Goal: Information Seeking & Learning: Find specific fact

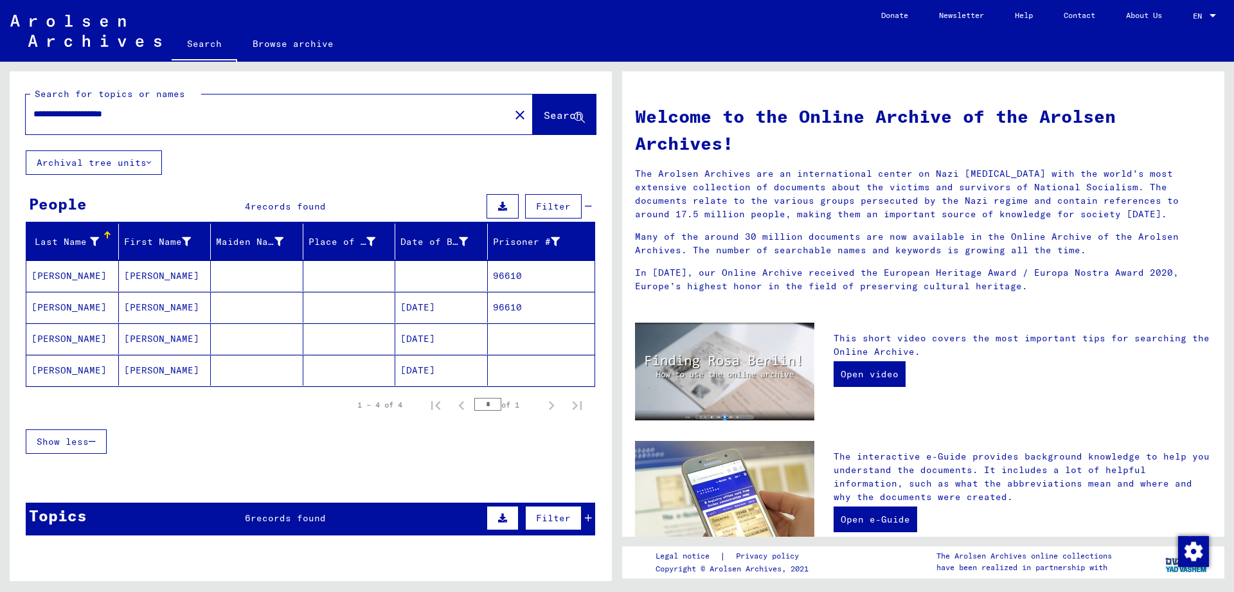
click at [55, 114] on input "**********" at bounding box center [263, 113] width 461 height 13
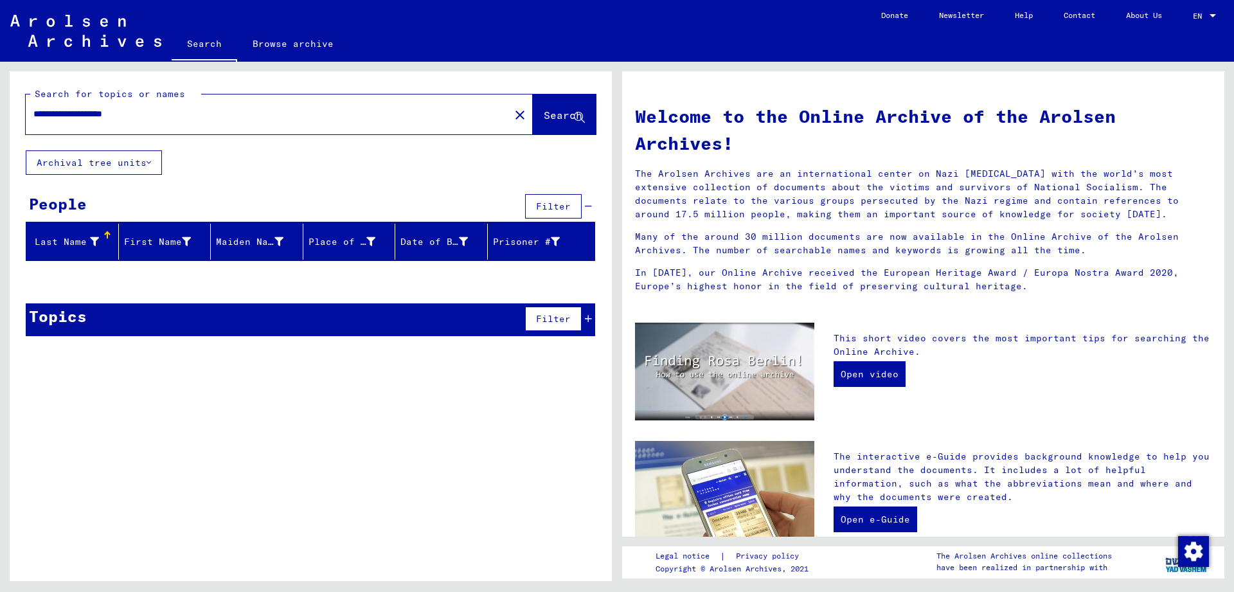
click at [132, 115] on input "**********" at bounding box center [263, 113] width 461 height 13
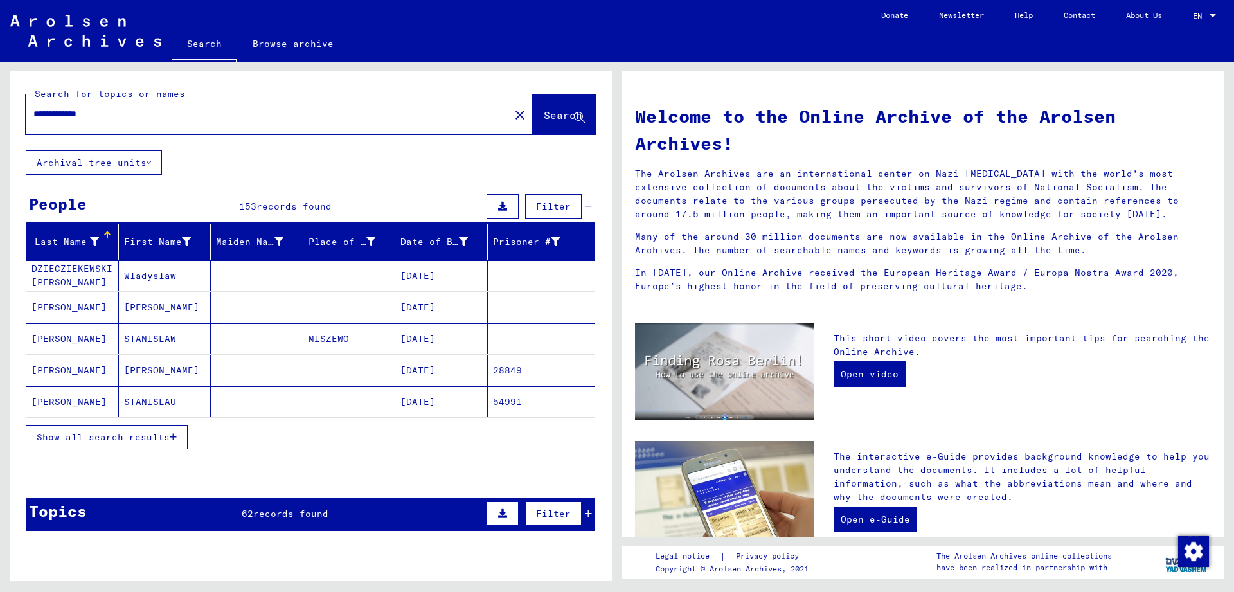
click at [125, 443] on button "Show all search results" at bounding box center [107, 437] width 162 height 24
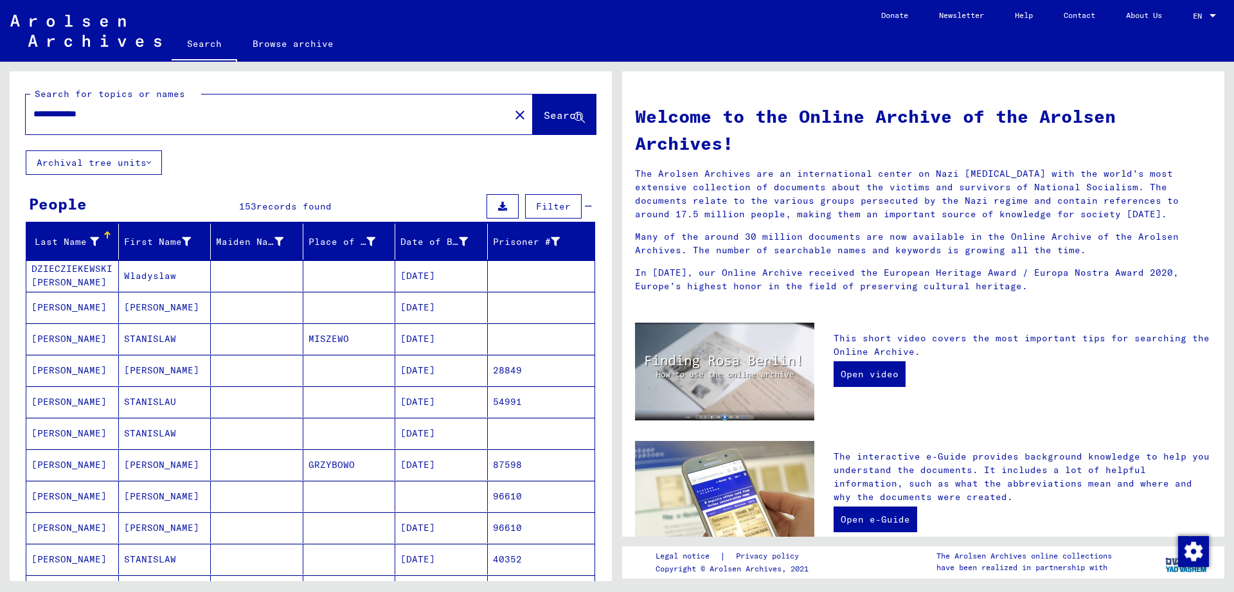
click at [147, 108] on input "**********" at bounding box center [263, 113] width 461 height 13
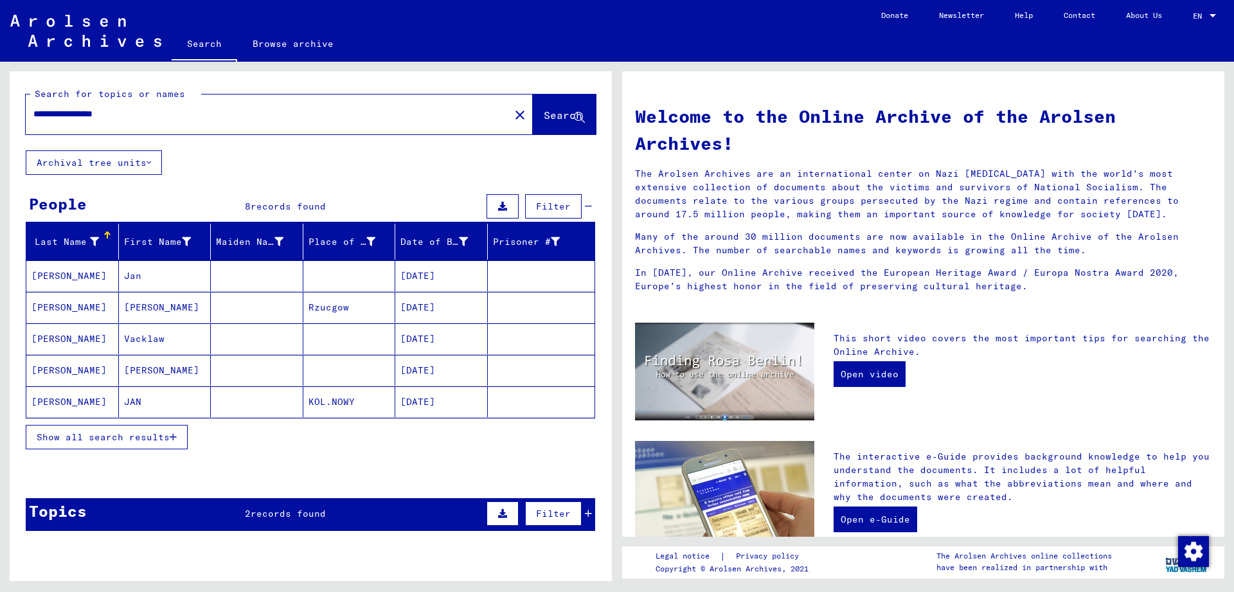
click at [138, 438] on span "Show all search results" at bounding box center [103, 437] width 133 height 12
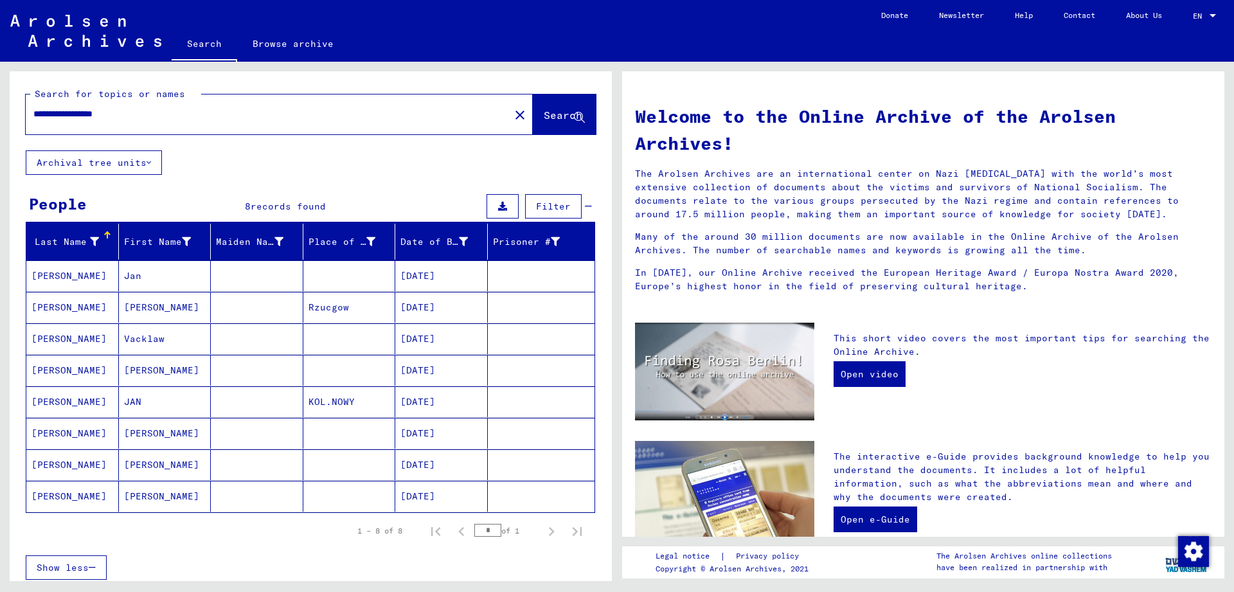
click at [166, 109] on input "**********" at bounding box center [263, 113] width 461 height 13
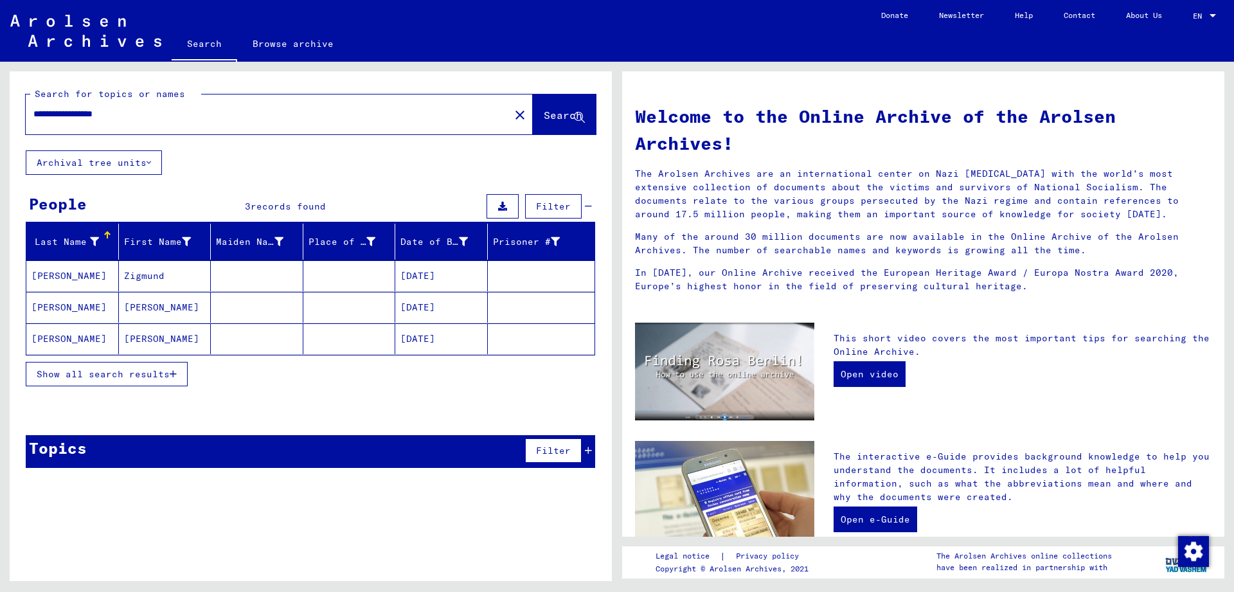
click at [130, 371] on span "Show all search results" at bounding box center [103, 374] width 133 height 12
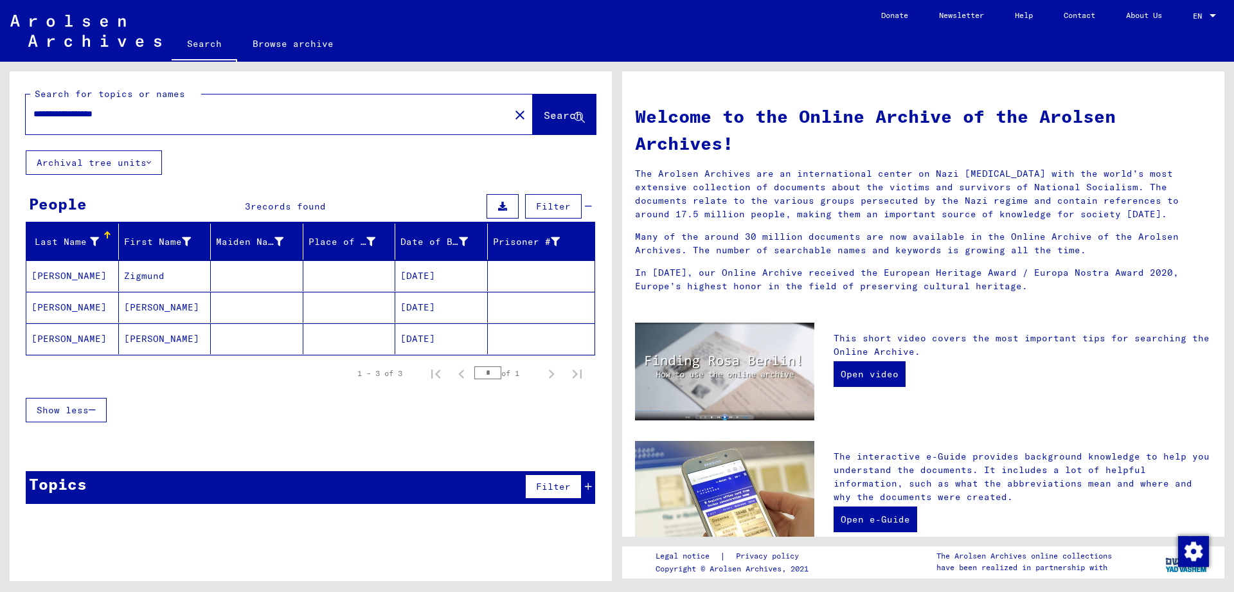
click at [457, 306] on mat-cell "[DATE]" at bounding box center [441, 307] width 93 height 31
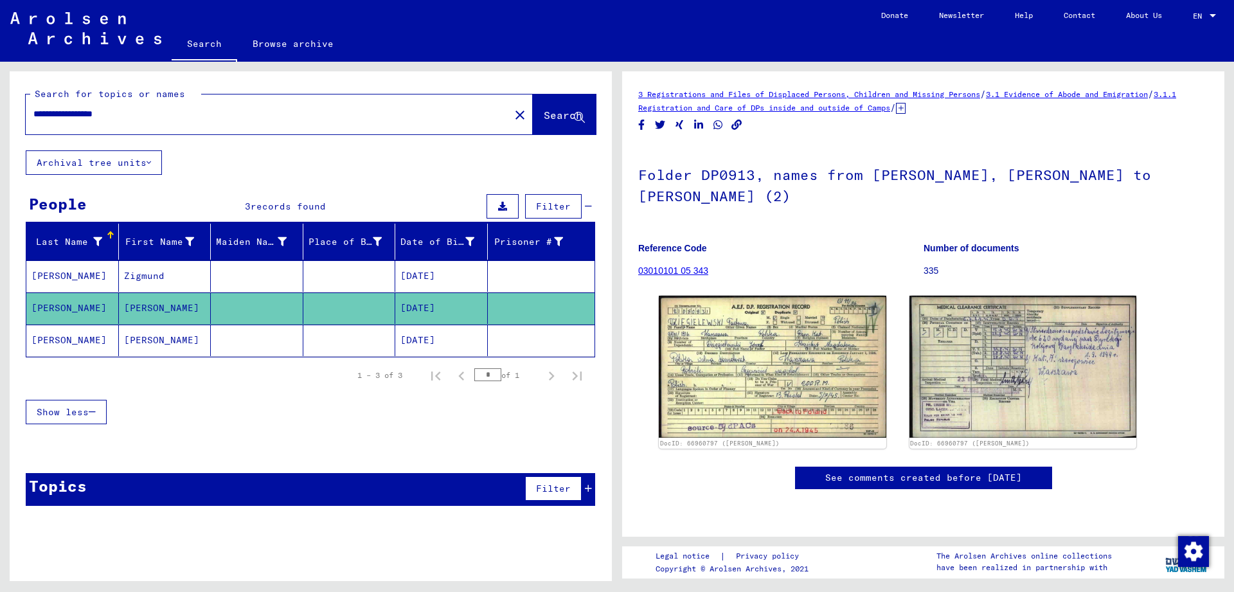
drag, startPoint x: 157, startPoint y: 114, endPoint x: 112, endPoint y: 115, distance: 45.0
click at [112, 115] on input "**********" at bounding box center [267, 113] width 468 height 13
type input "**********"
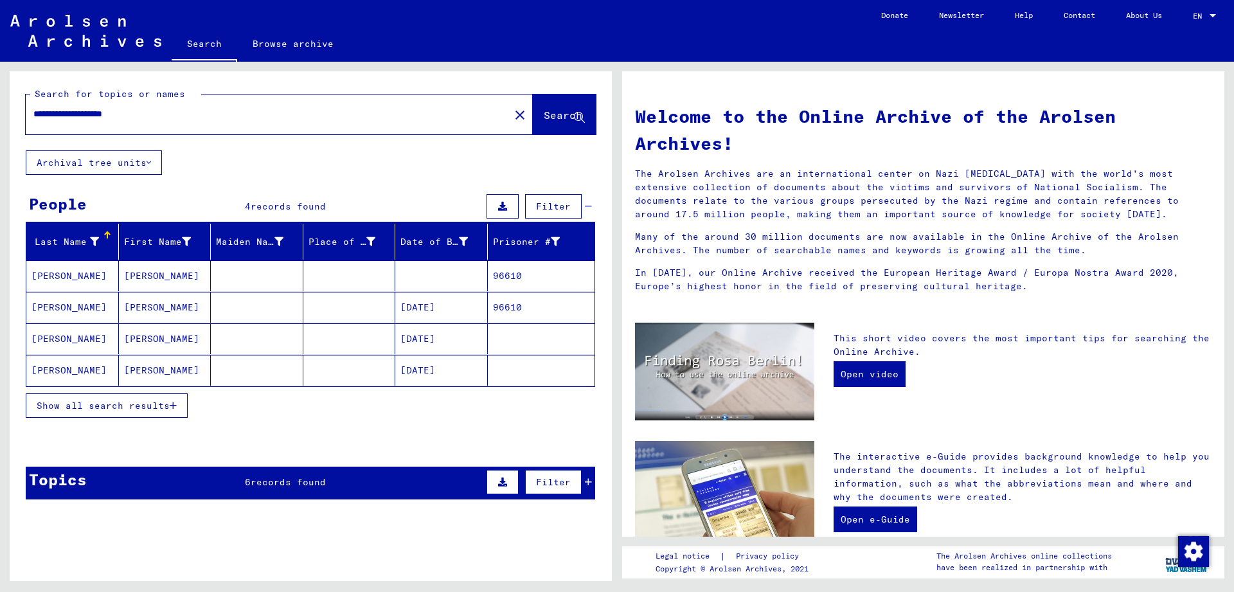
click at [462, 307] on mat-cell "[DATE]" at bounding box center [441, 307] width 93 height 31
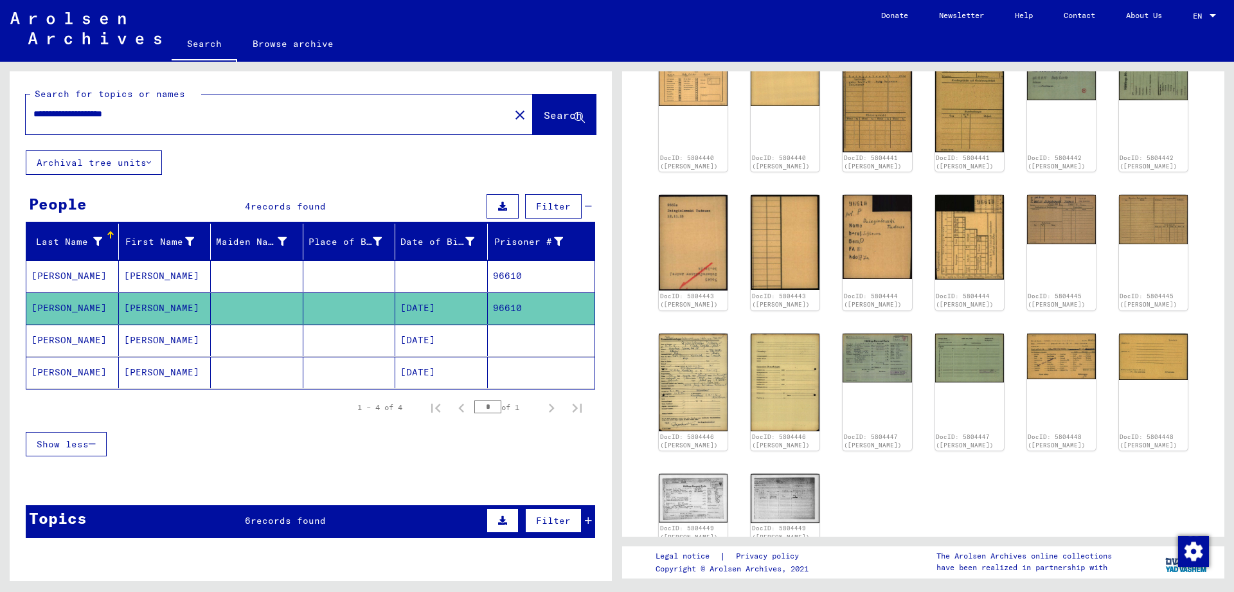
scroll to position [208, 0]
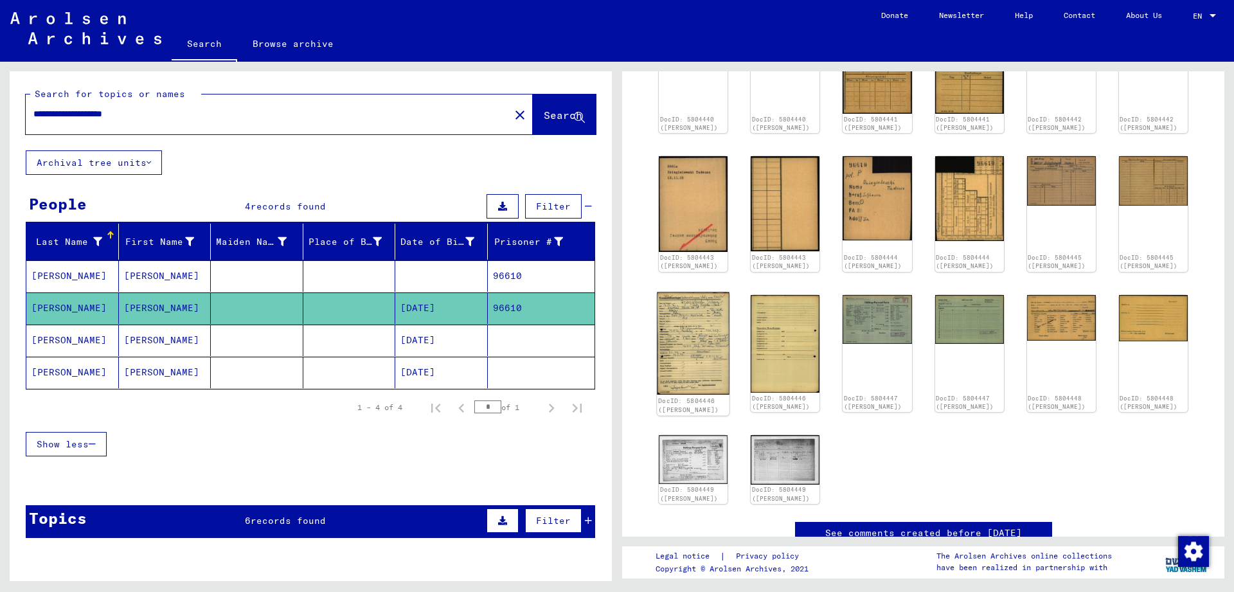
click at [683, 360] on img at bounding box center [693, 343] width 73 height 103
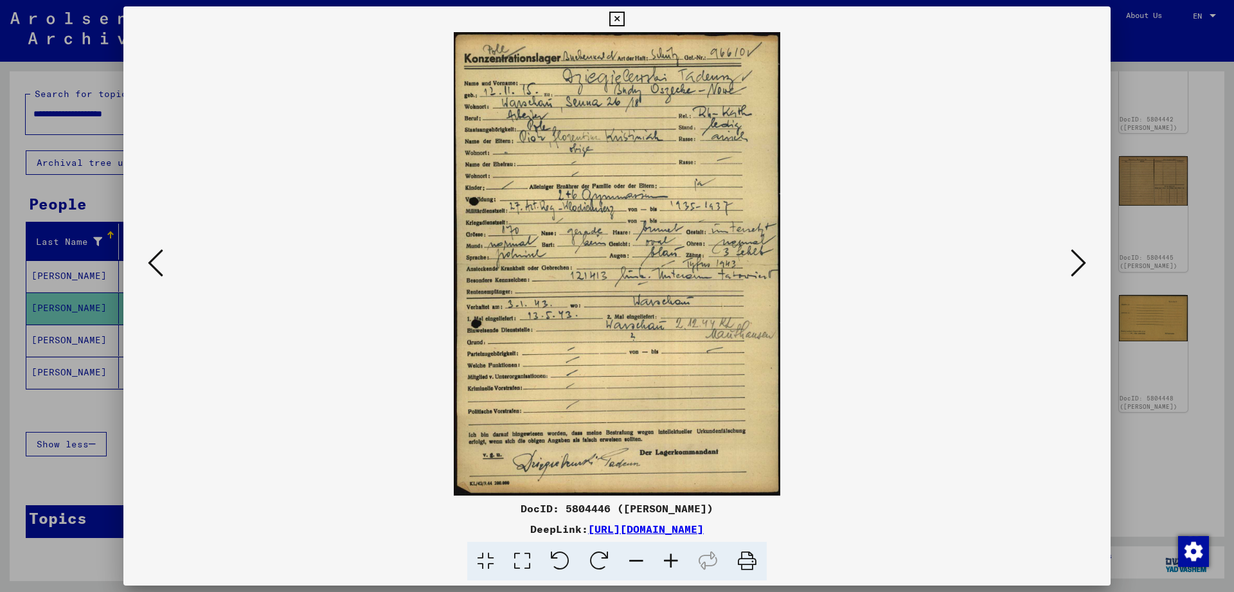
click at [624, 17] on icon at bounding box center [616, 19] width 15 height 15
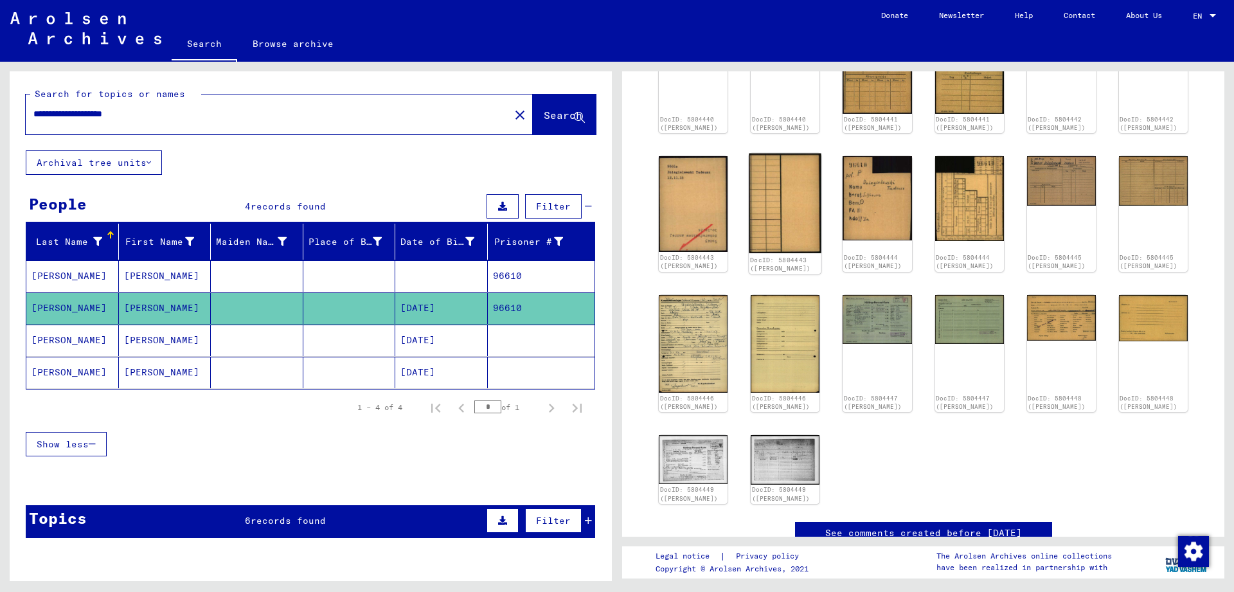
scroll to position [0, 0]
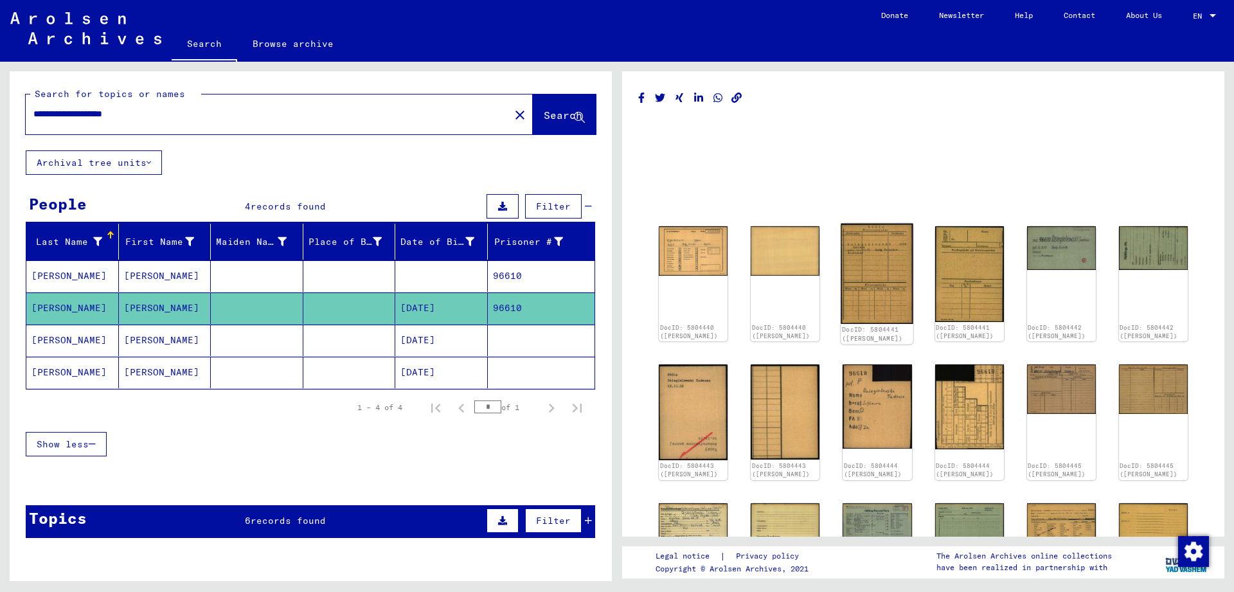
click at [872, 289] on img at bounding box center [877, 274] width 73 height 100
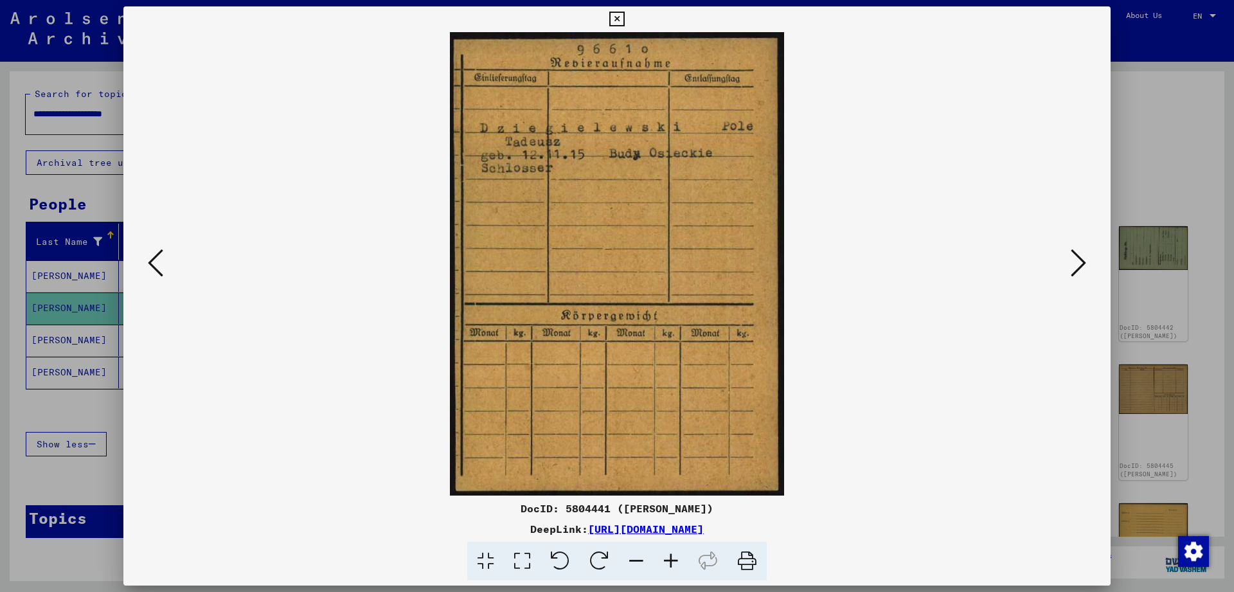
click at [1078, 263] on icon at bounding box center [1078, 262] width 15 height 31
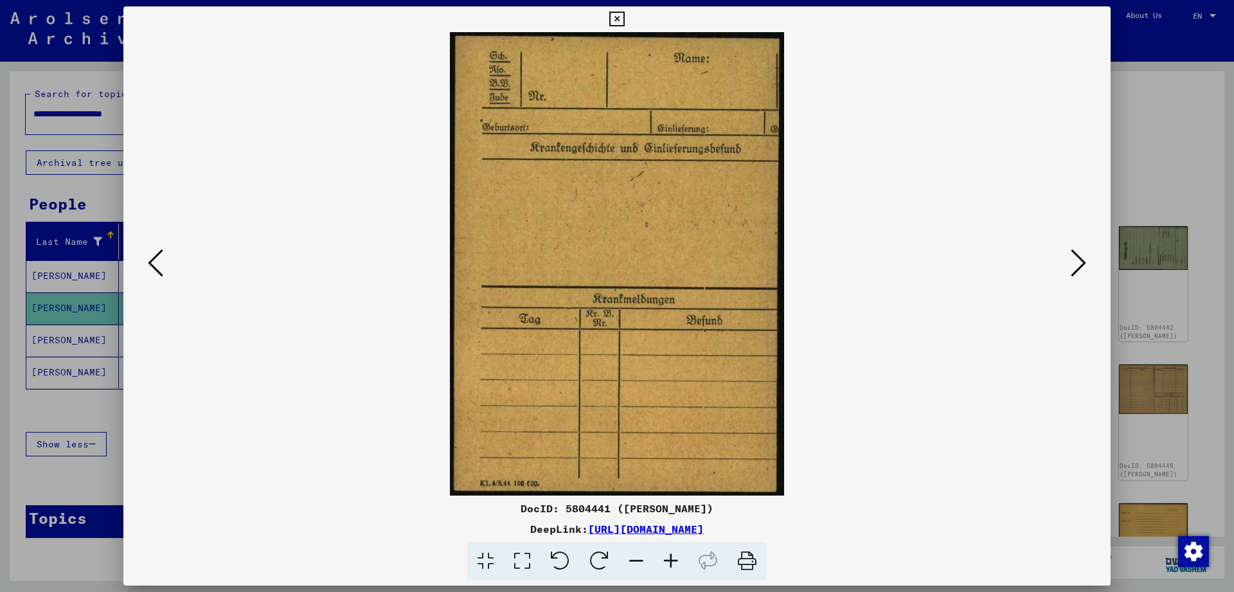
click at [1078, 263] on icon at bounding box center [1078, 262] width 15 height 31
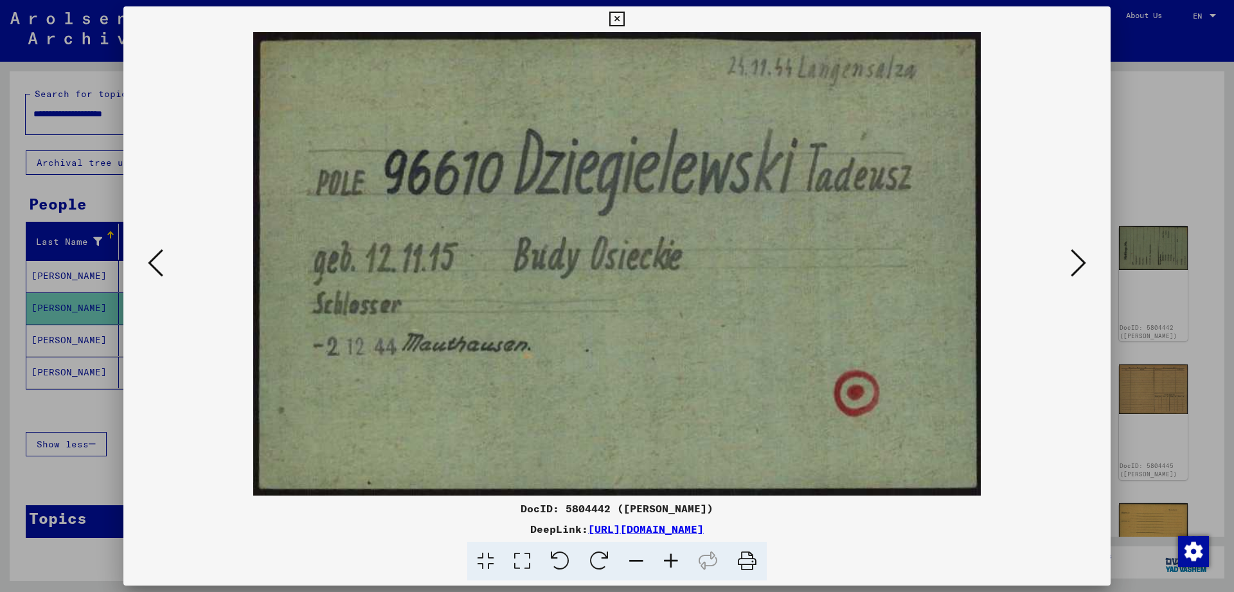
click at [1086, 262] on icon at bounding box center [1078, 262] width 15 height 31
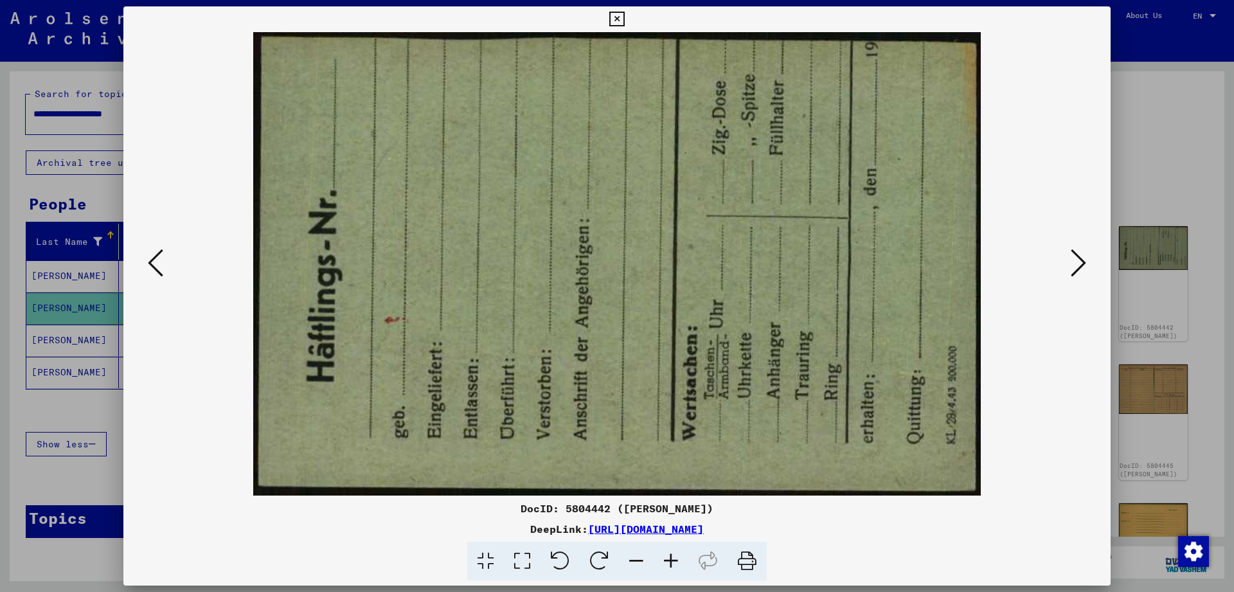
click at [1086, 262] on icon at bounding box center [1078, 262] width 15 height 31
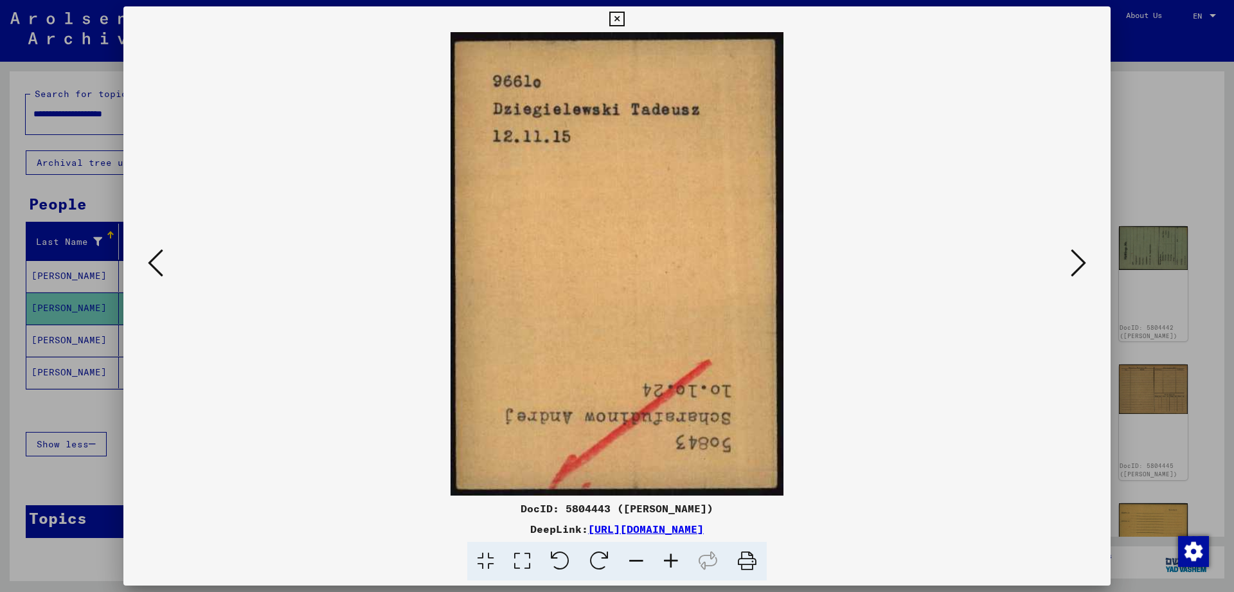
click at [1086, 262] on icon at bounding box center [1078, 262] width 15 height 31
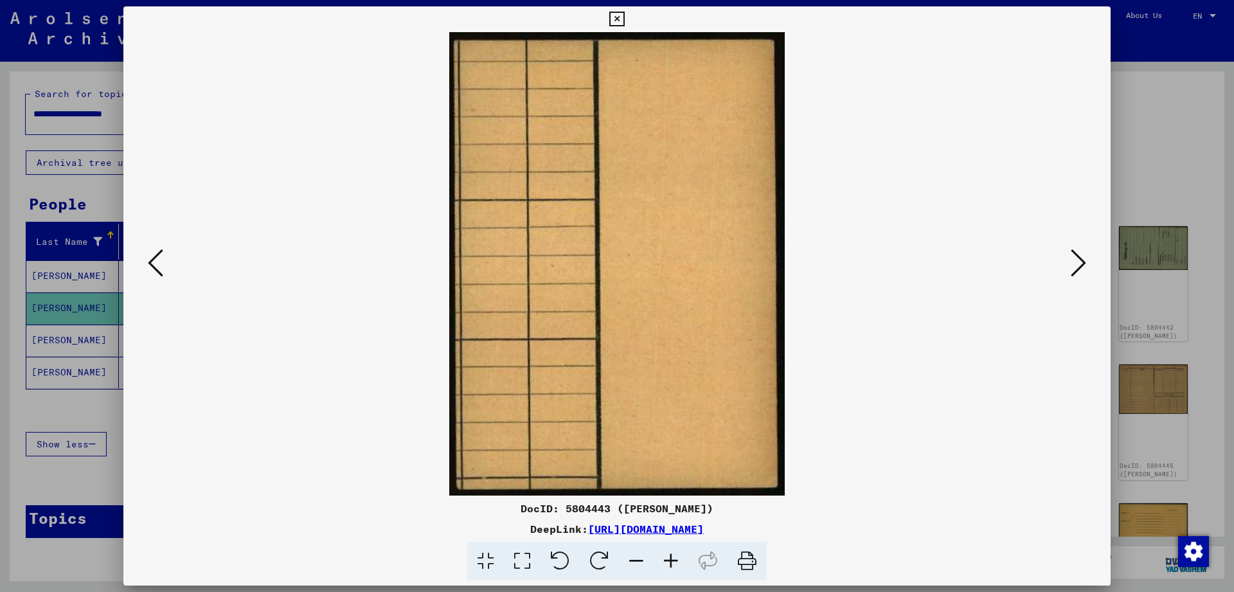
click at [1086, 262] on icon at bounding box center [1078, 262] width 15 height 31
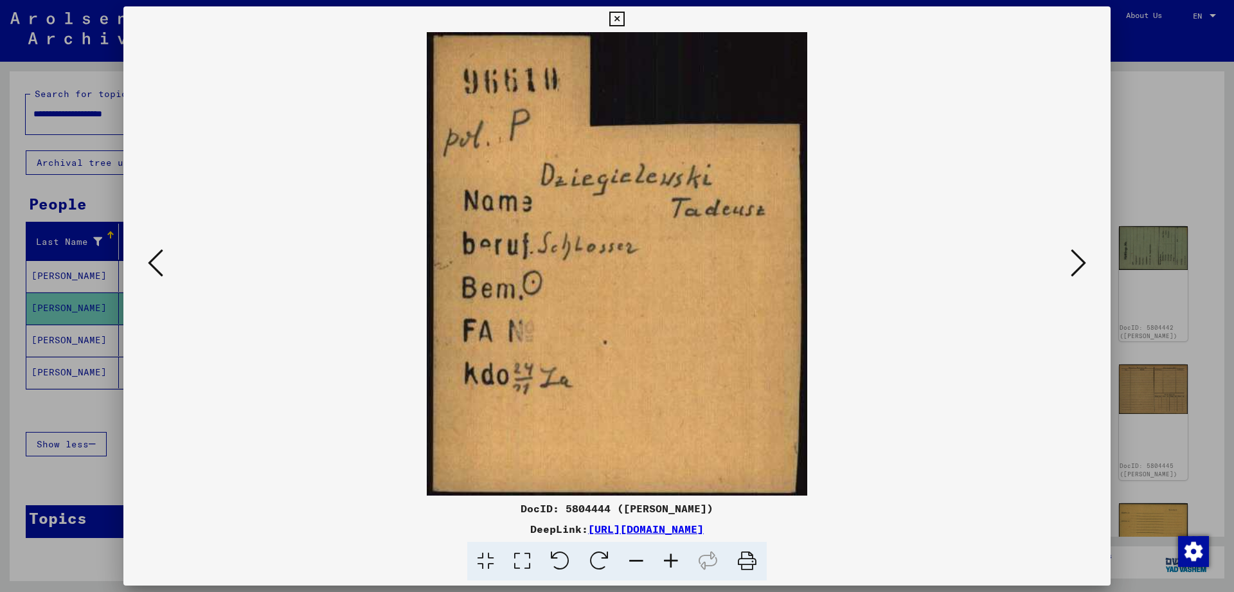
click at [1086, 262] on icon at bounding box center [1078, 262] width 15 height 31
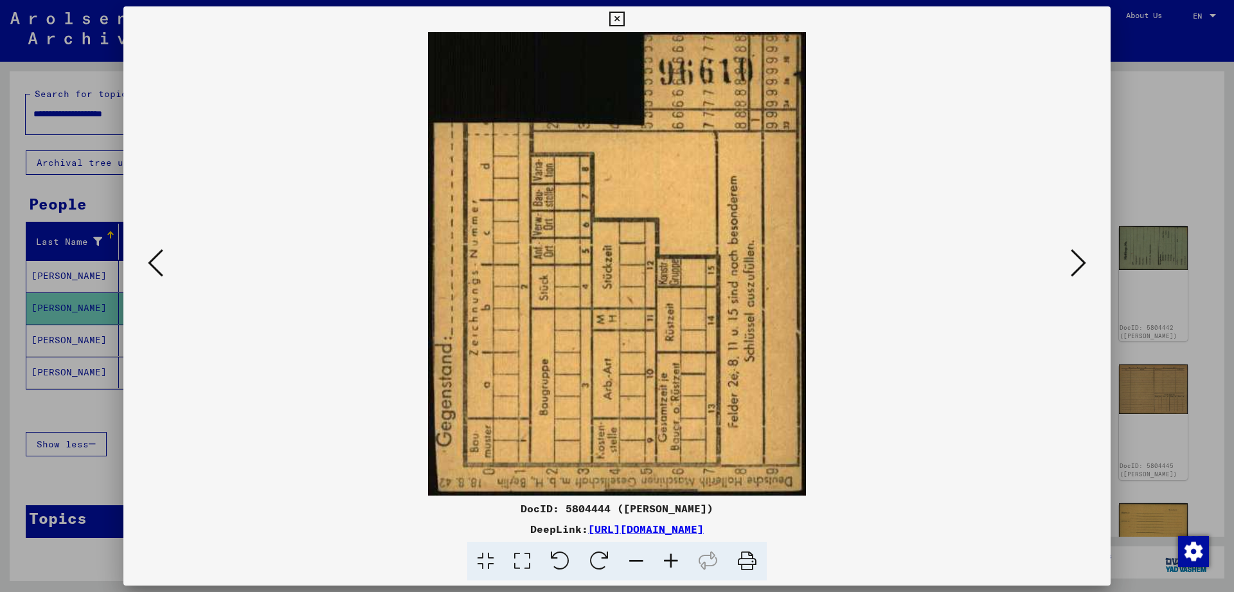
click at [1086, 262] on icon at bounding box center [1078, 262] width 15 height 31
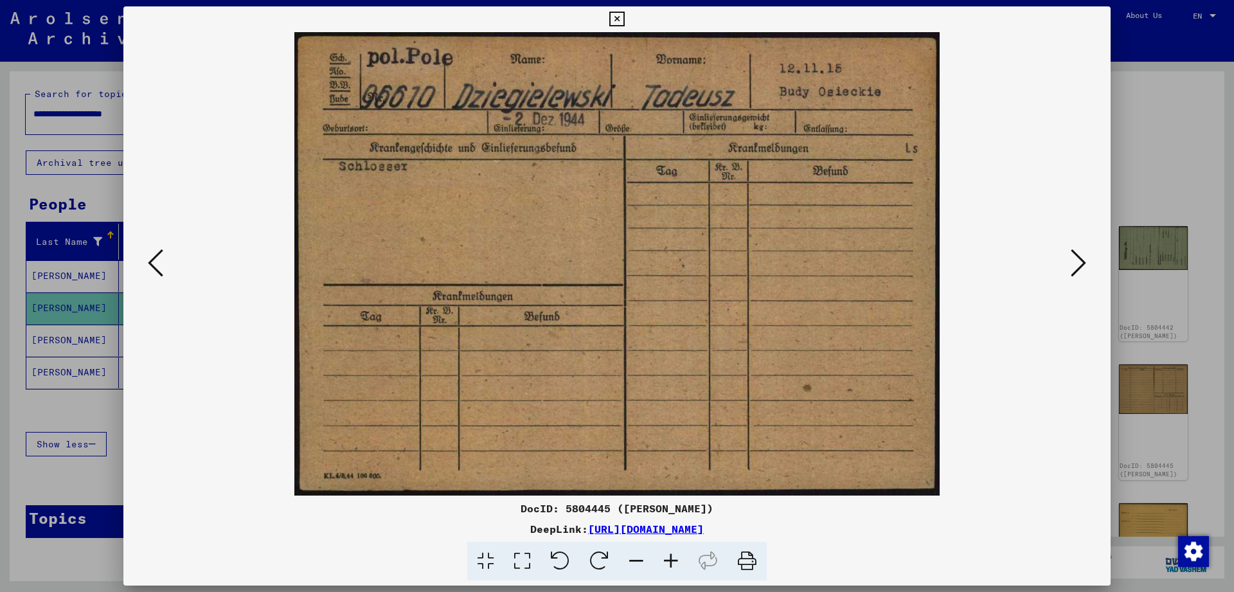
click at [1086, 262] on icon at bounding box center [1078, 262] width 15 height 31
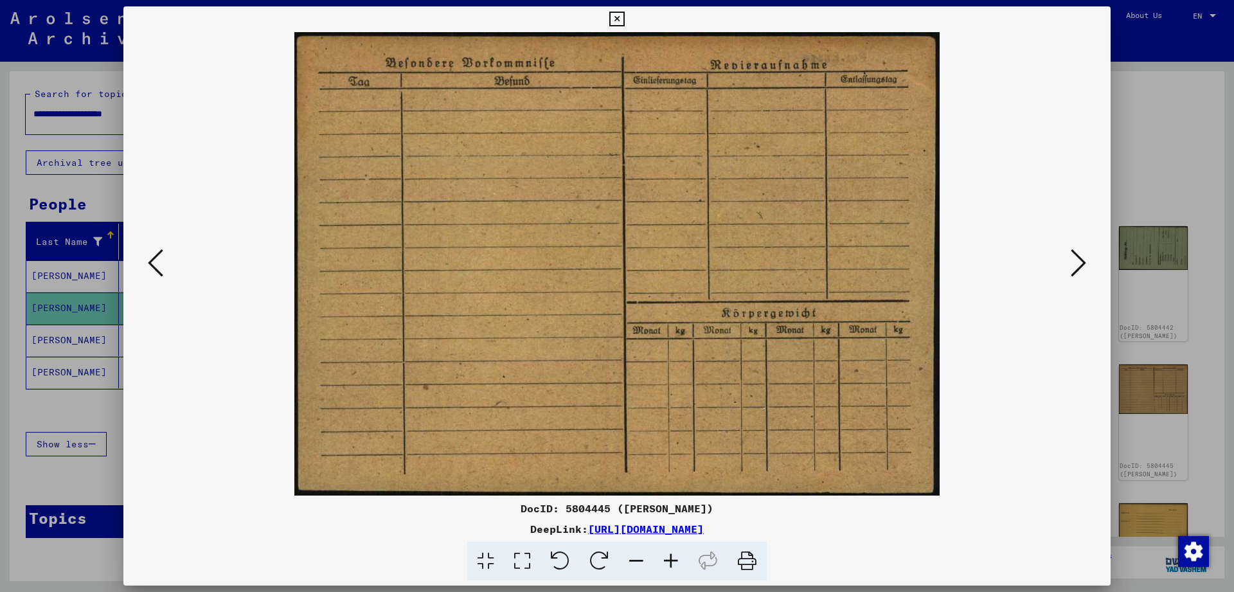
click at [1086, 262] on icon at bounding box center [1078, 262] width 15 height 31
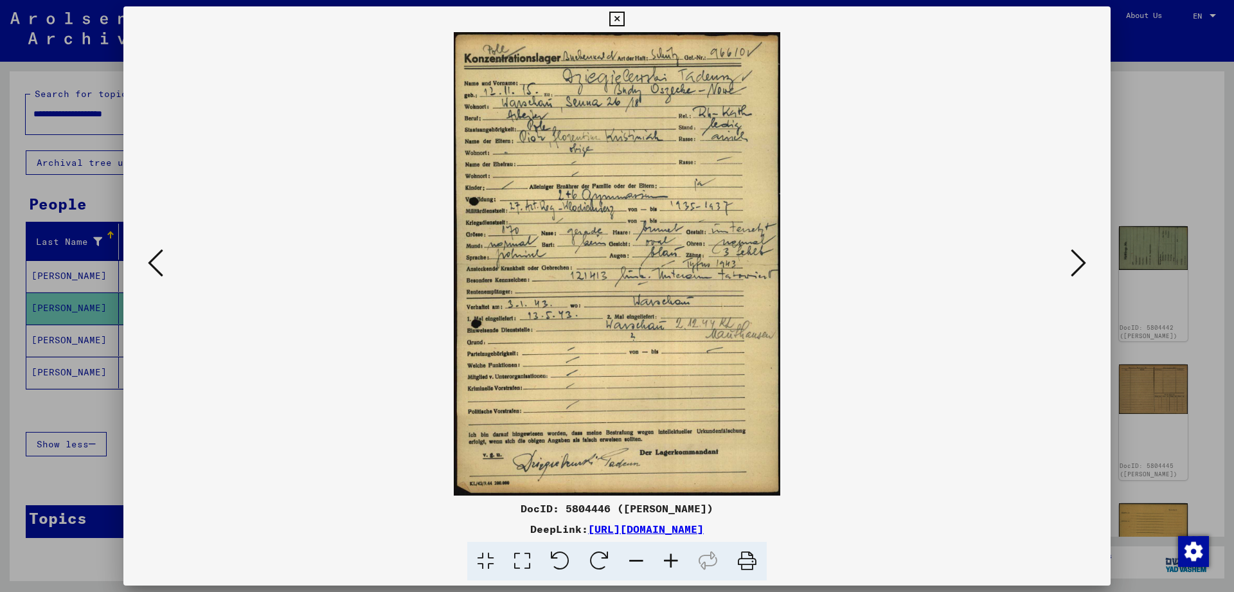
click at [624, 18] on icon at bounding box center [616, 19] width 15 height 15
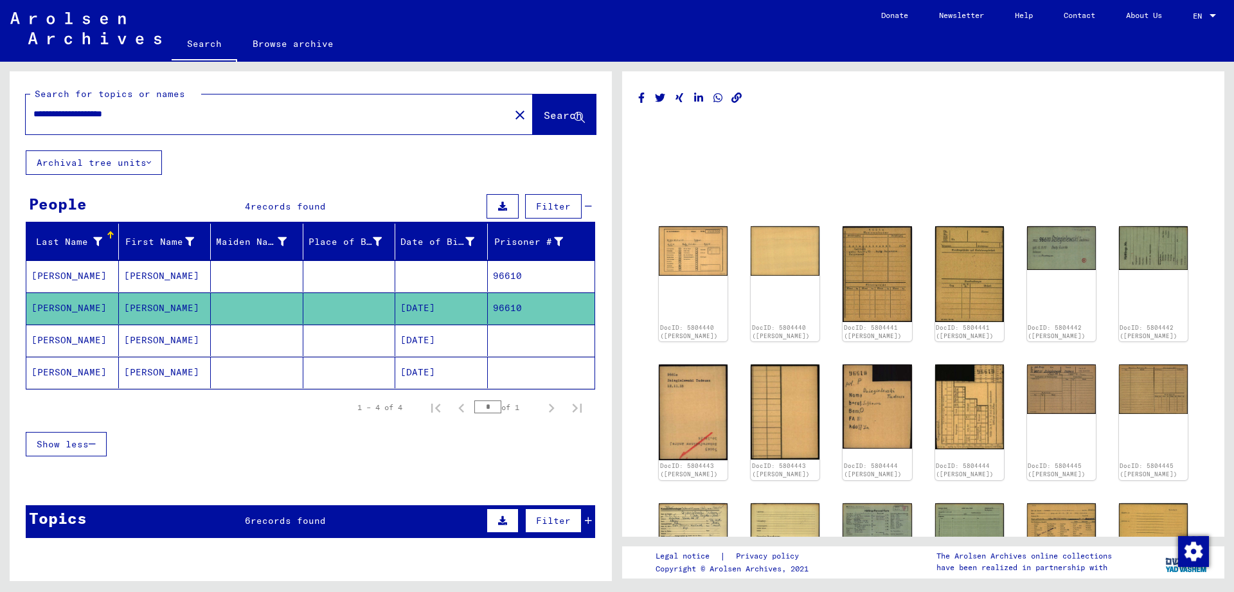
scroll to position [278, 0]
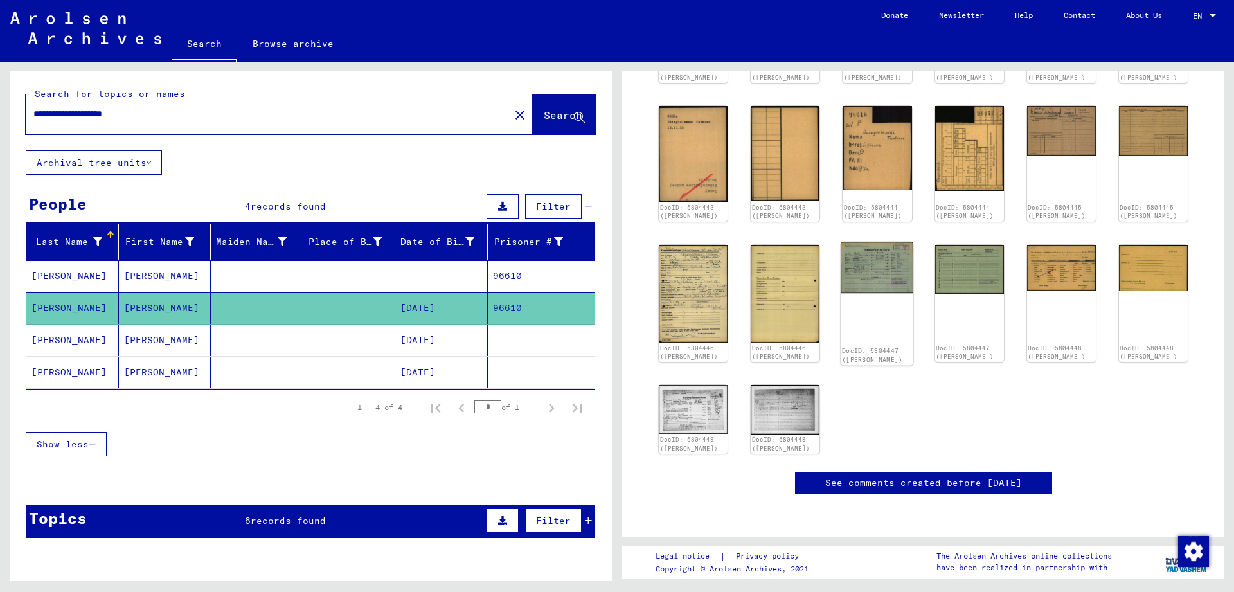
click at [898, 277] on img at bounding box center [877, 267] width 73 height 51
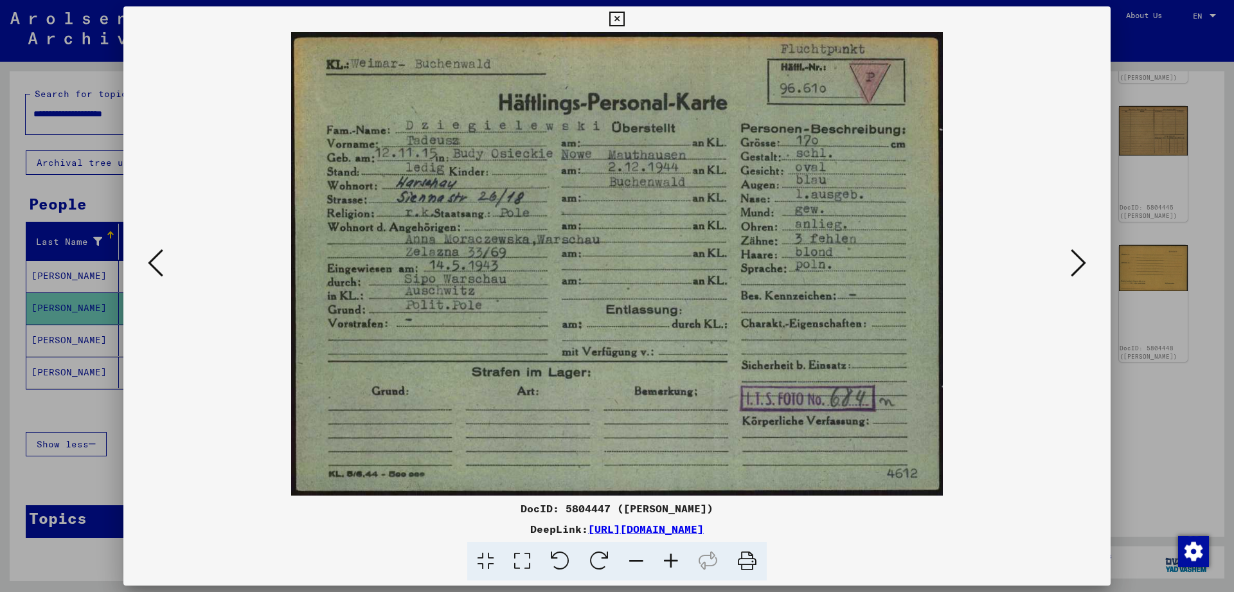
click at [624, 22] on icon at bounding box center [616, 19] width 15 height 15
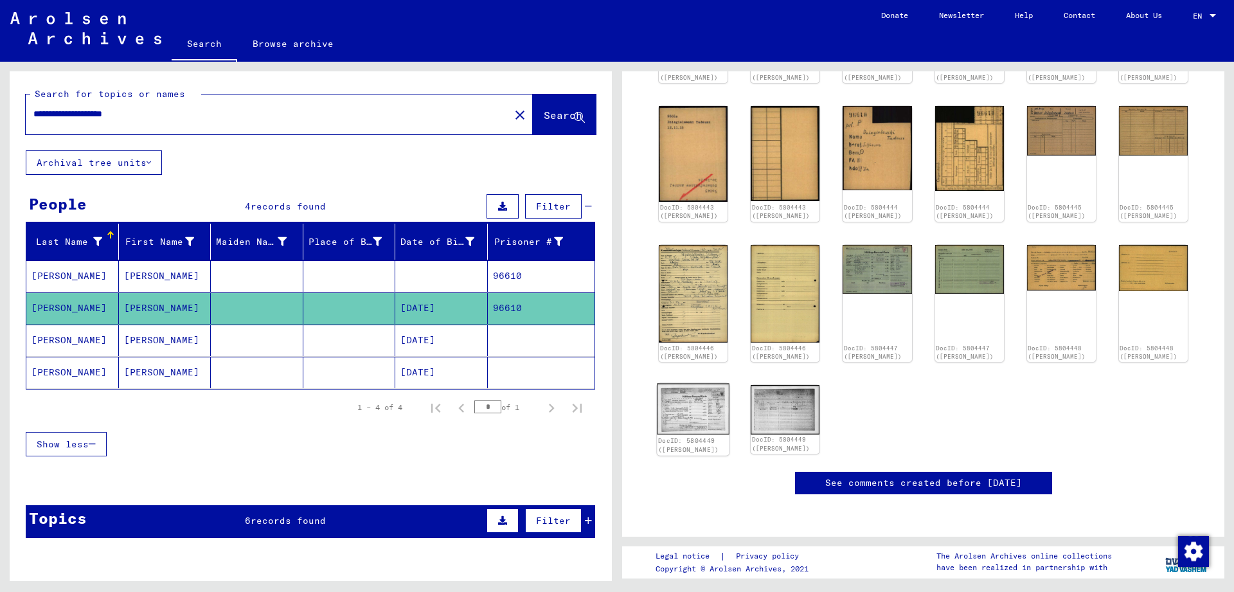
click at [674, 427] on img at bounding box center [693, 408] width 73 height 51
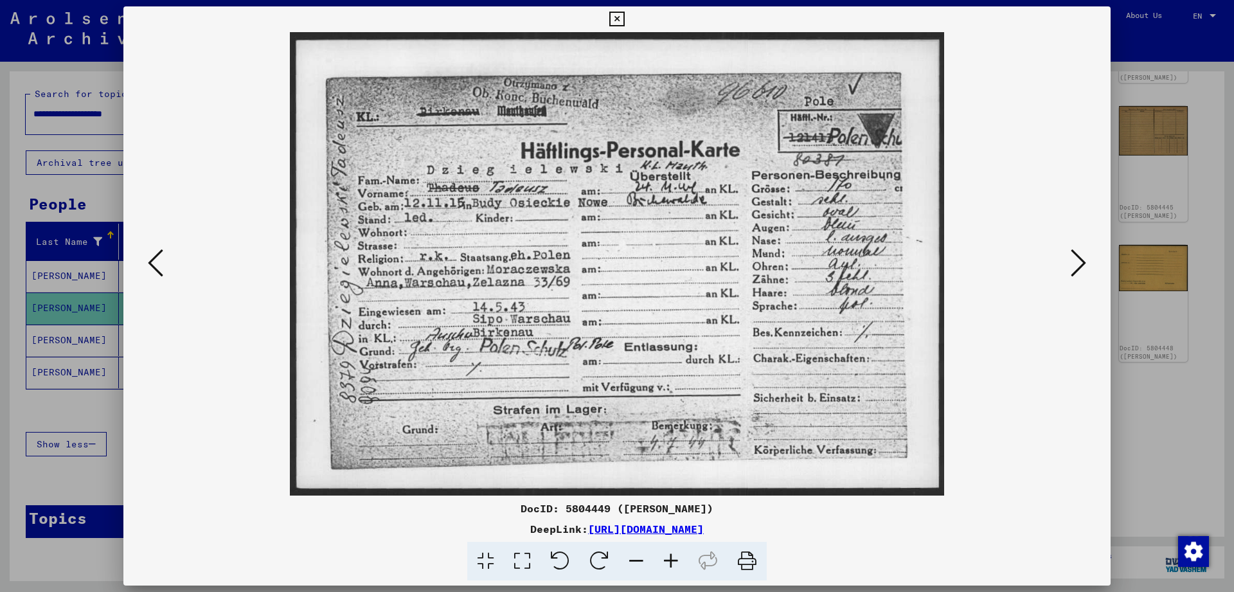
click at [624, 17] on icon at bounding box center [616, 19] width 15 height 15
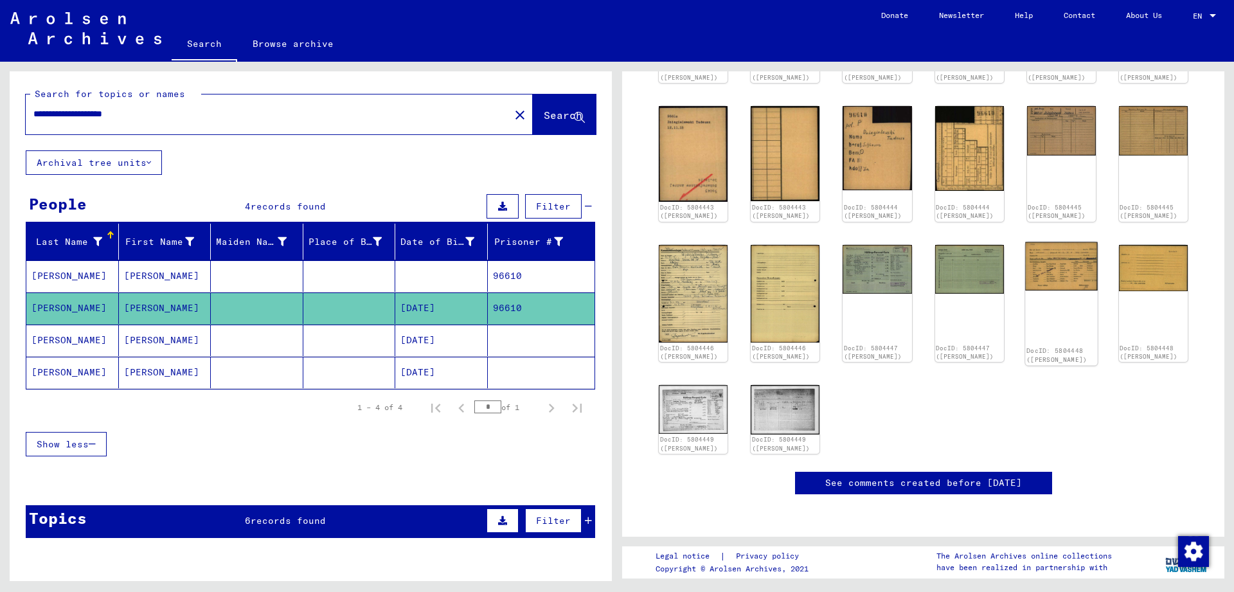
click at [1045, 269] on img at bounding box center [1061, 266] width 73 height 49
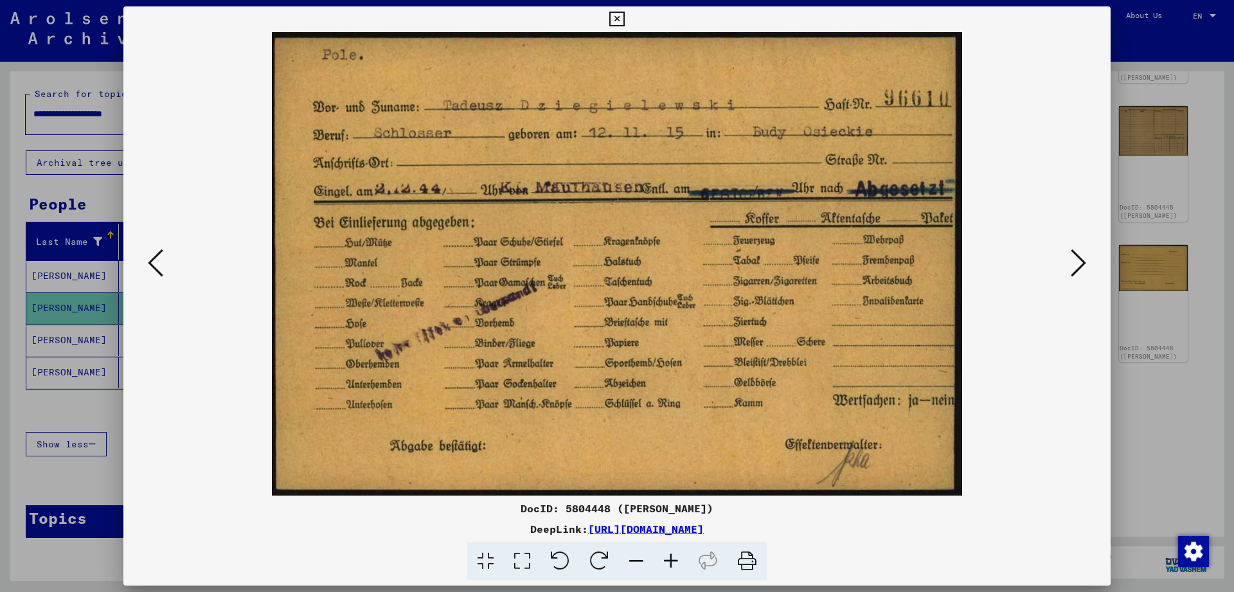
click at [624, 12] on icon at bounding box center [616, 19] width 15 height 15
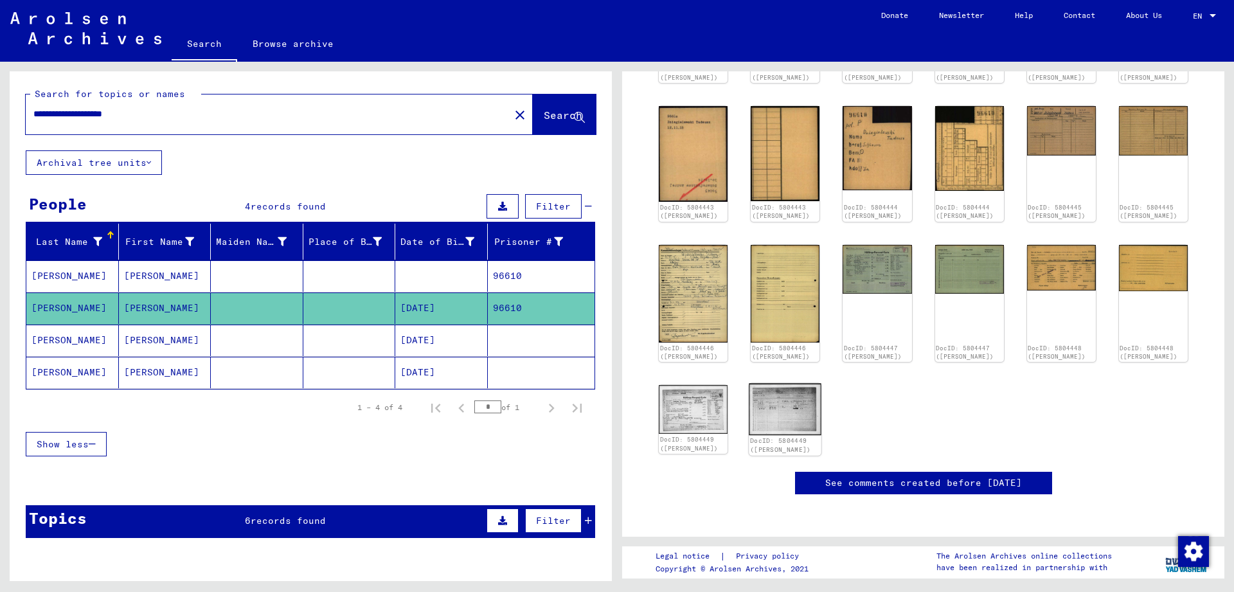
click at [802, 421] on img at bounding box center [785, 408] width 73 height 51
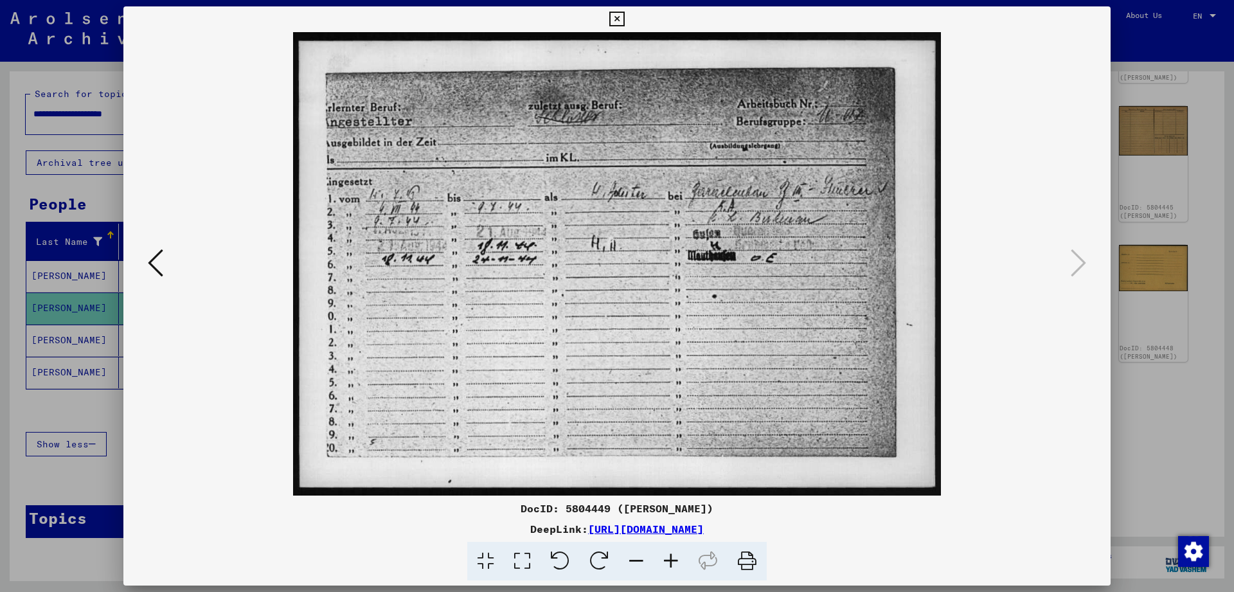
click at [624, 19] on icon at bounding box center [616, 19] width 15 height 15
